Goal: Check status: Check status

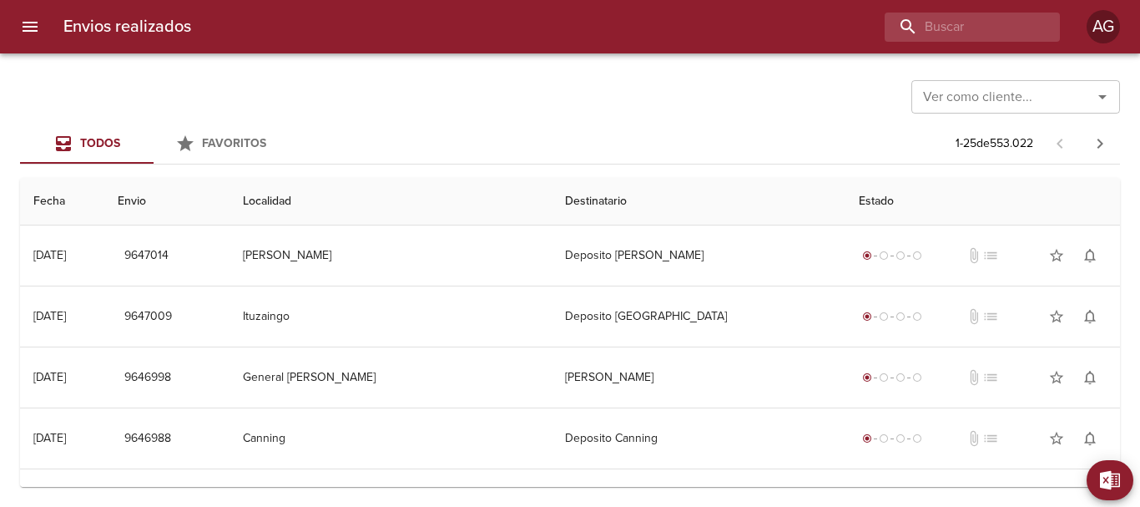
click at [945, 33] on input "buscar" at bounding box center [958, 27] width 147 height 29
type input "[PERSON_NAME]"
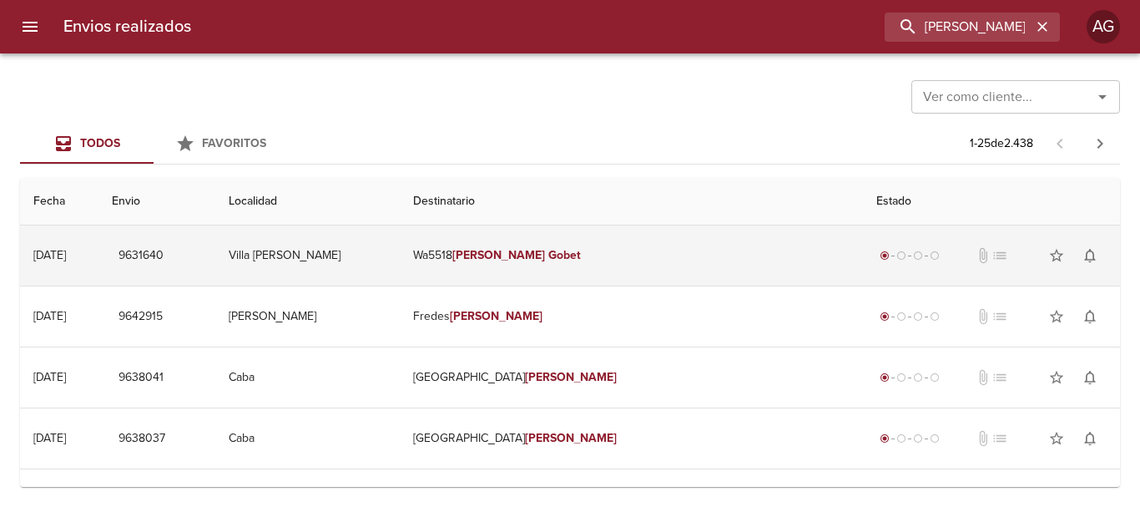
click at [738, 243] on td "Wa5518 [PERSON_NAME]" at bounding box center [631, 255] width 463 height 60
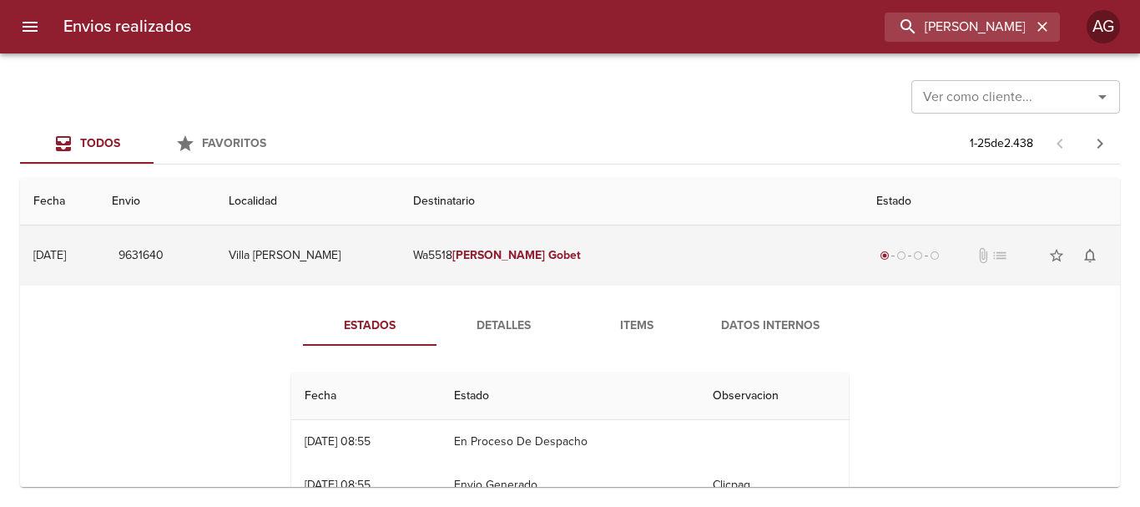
click at [545, 249] on em "[PERSON_NAME]" at bounding box center [498, 255] width 93 height 14
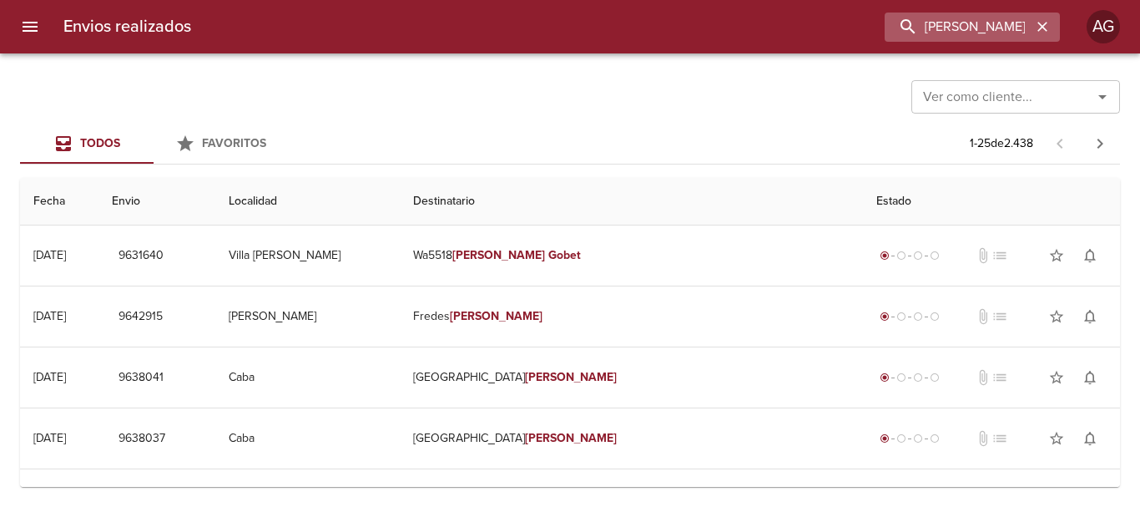
click at [1046, 27] on icon "button" at bounding box center [1042, 26] width 17 height 17
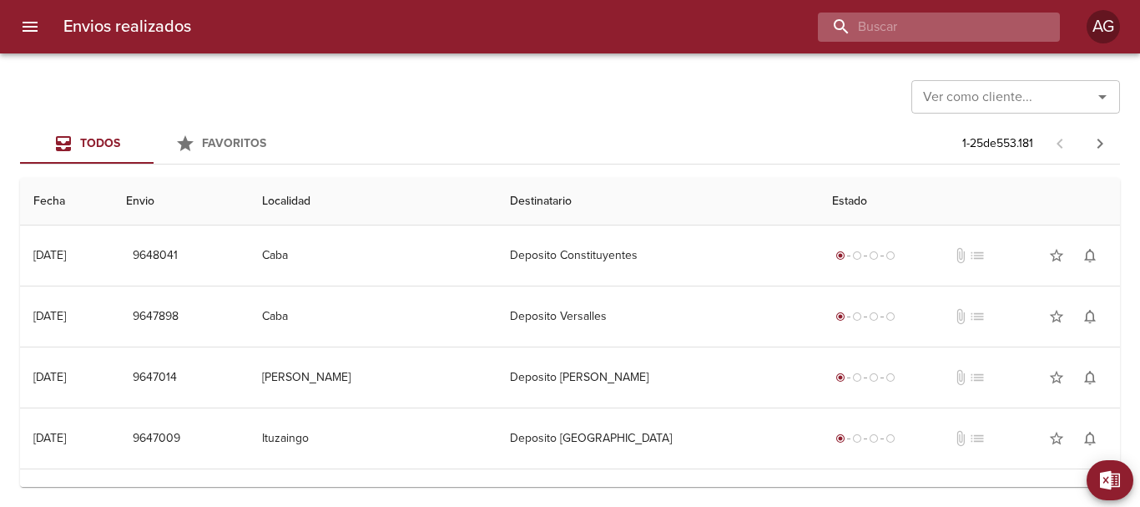
click at [955, 23] on input "buscar" at bounding box center [925, 27] width 214 height 29
paste input "00084808"
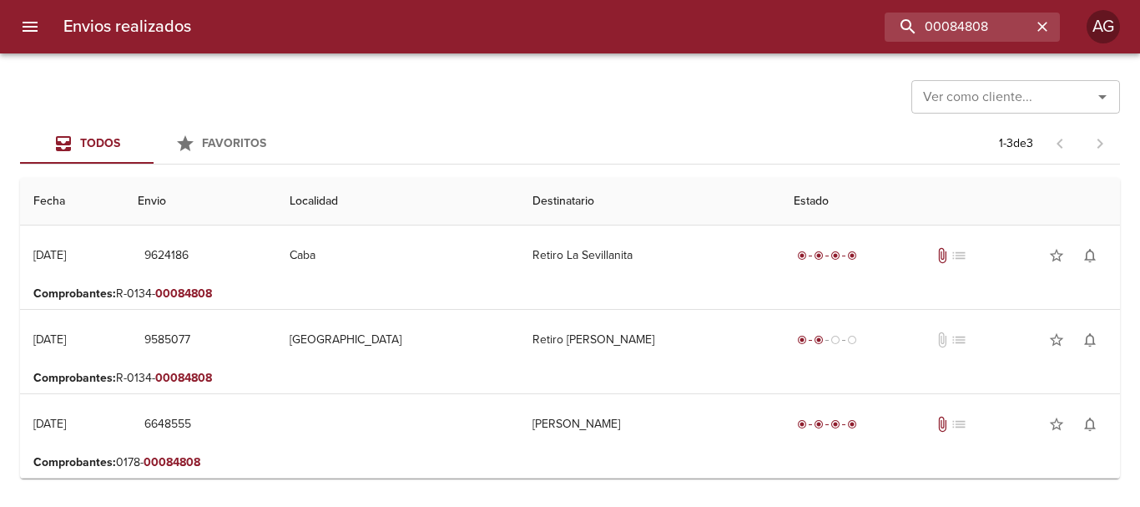
click at [522, 295] on p "Comprobantes : R-0134- 00084808" at bounding box center [569, 293] width 1073 height 17
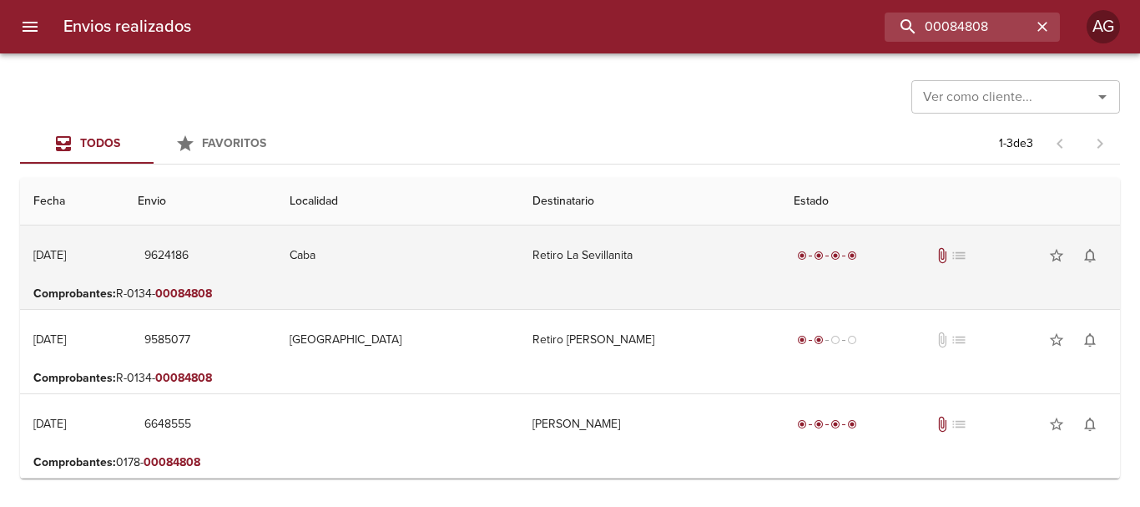
click at [534, 265] on td "Retiro La Sevillanita" at bounding box center [650, 255] width 262 height 60
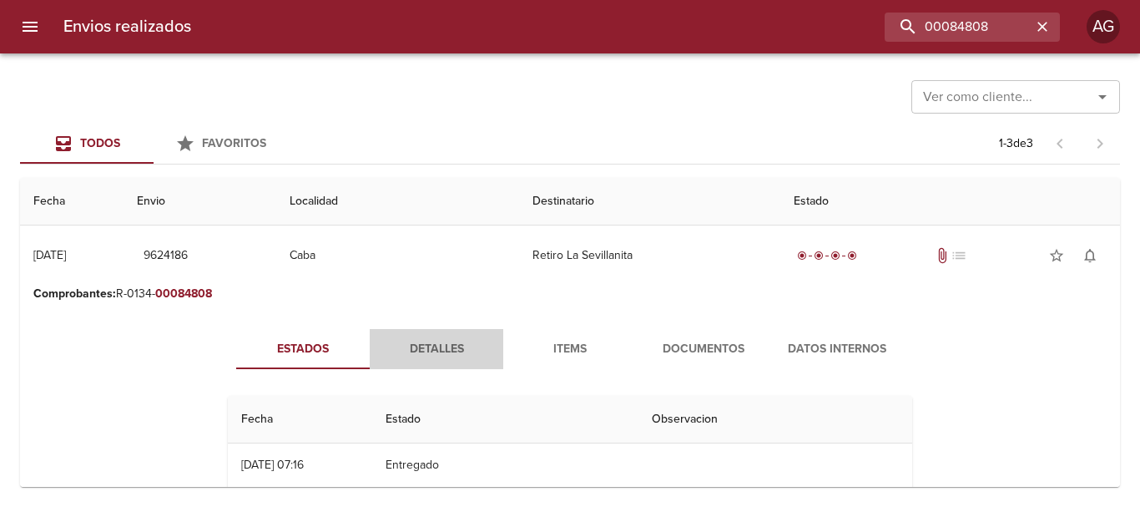
click at [430, 346] on span "Detalles" at bounding box center [436, 349] width 113 height 21
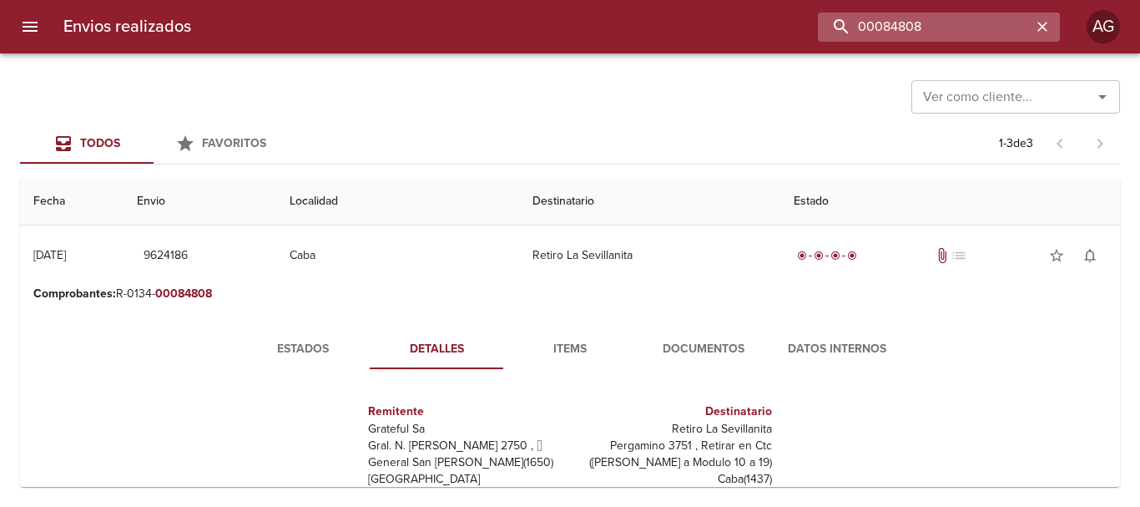
click at [949, 31] on input "00084808" at bounding box center [925, 27] width 214 height 29
click at [934, 27] on input "9624186" at bounding box center [925, 27] width 214 height 29
type input "9624186"
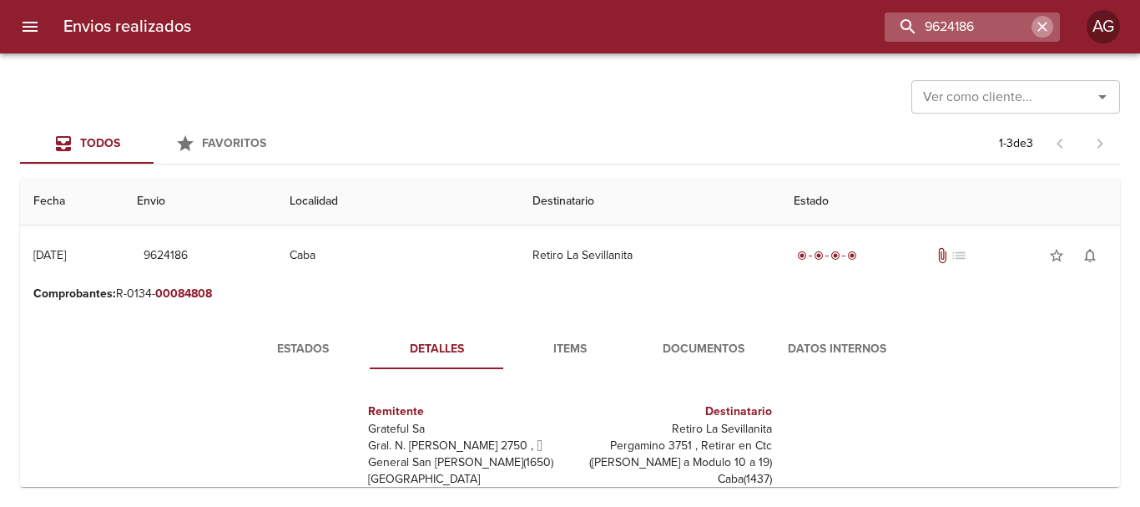
click at [1032, 29] on button "button" at bounding box center [1042, 27] width 22 height 22
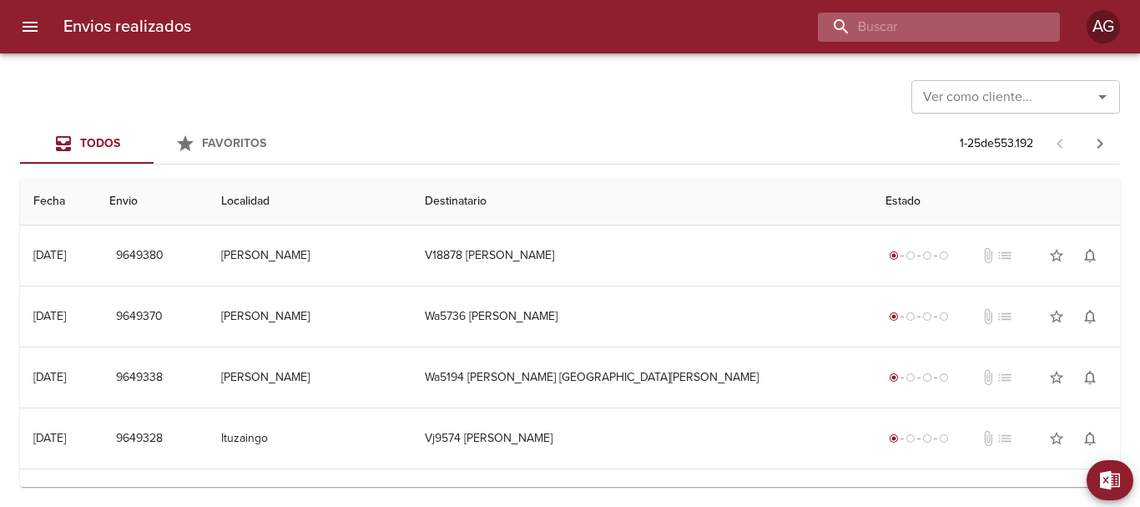
click at [969, 34] on input "buscar" at bounding box center [925, 27] width 214 height 29
type input "9618"
click at [1041, 20] on icon "button" at bounding box center [1042, 26] width 17 height 17
